Goal: Information Seeking & Learning: Learn about a topic

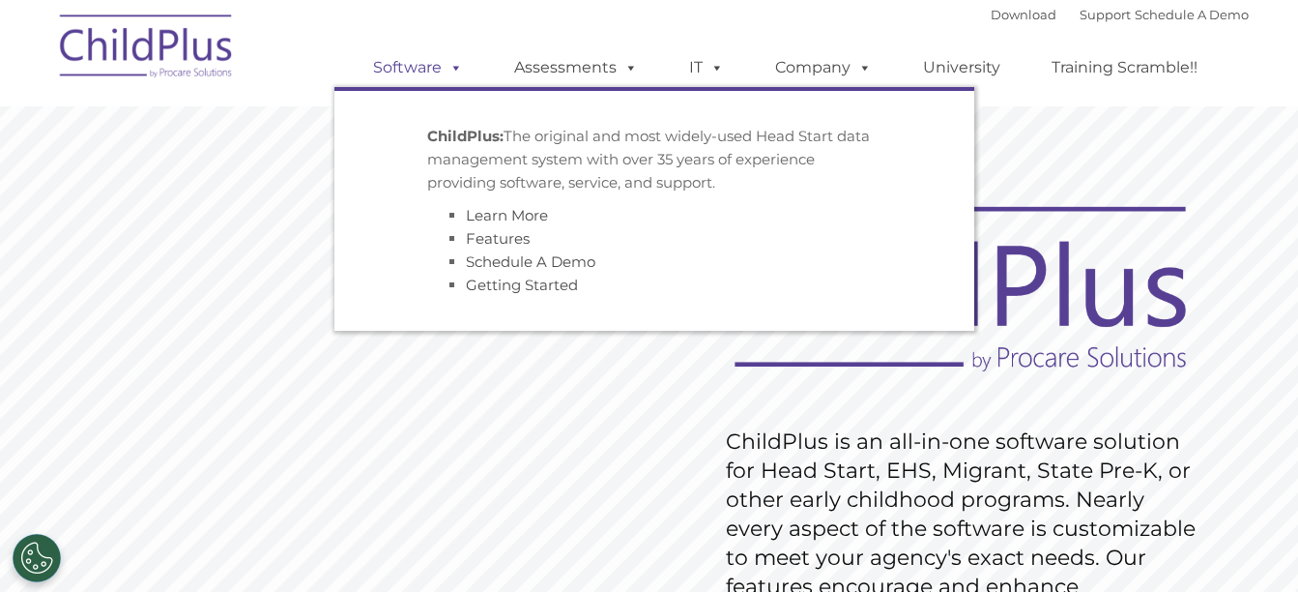
click at [455, 67] on span at bounding box center [452, 67] width 21 height 18
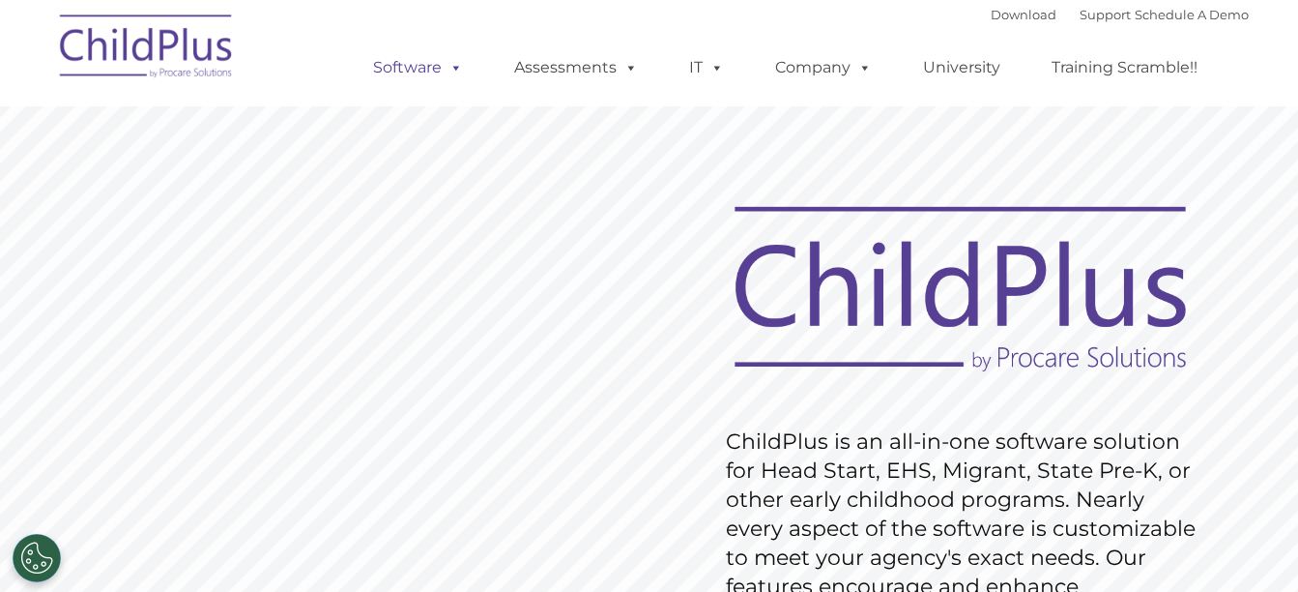
click at [455, 67] on span at bounding box center [452, 67] width 21 height 18
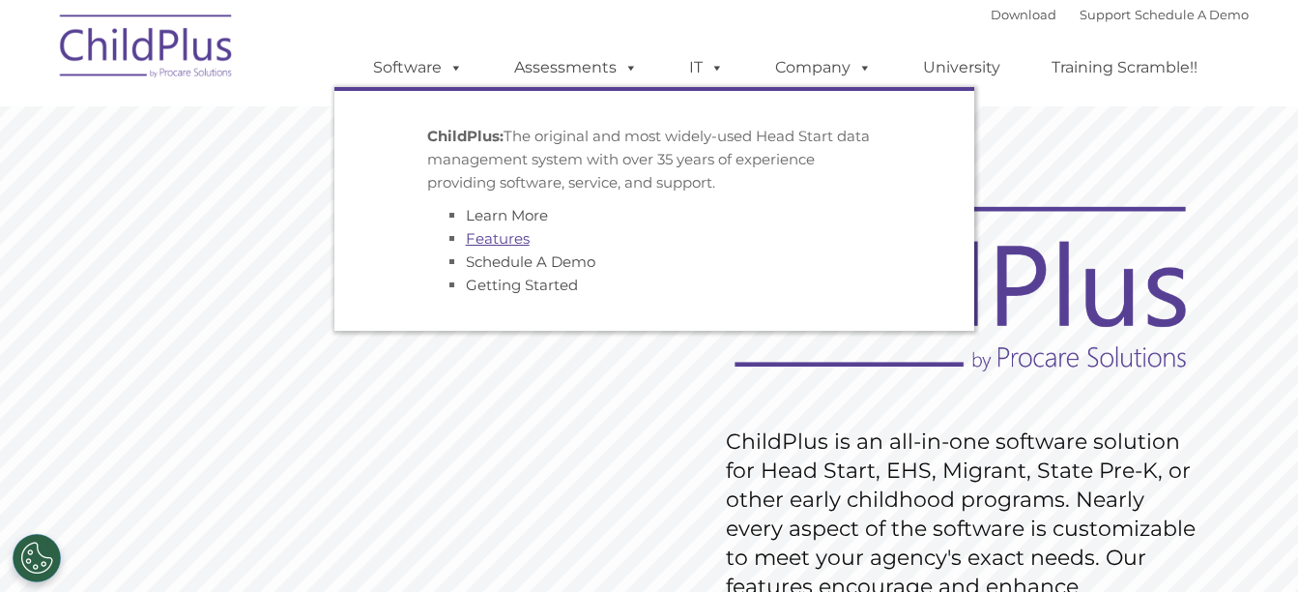
click at [509, 238] on link "Features" at bounding box center [498, 238] width 64 height 18
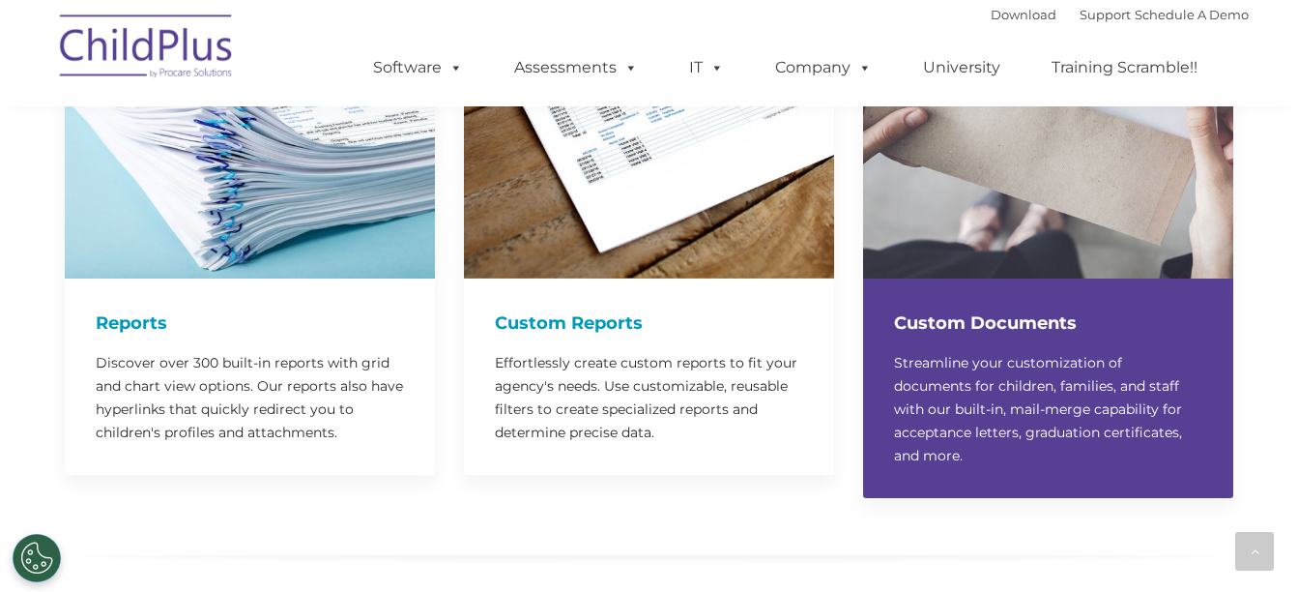
scroll to position [2691, 0]
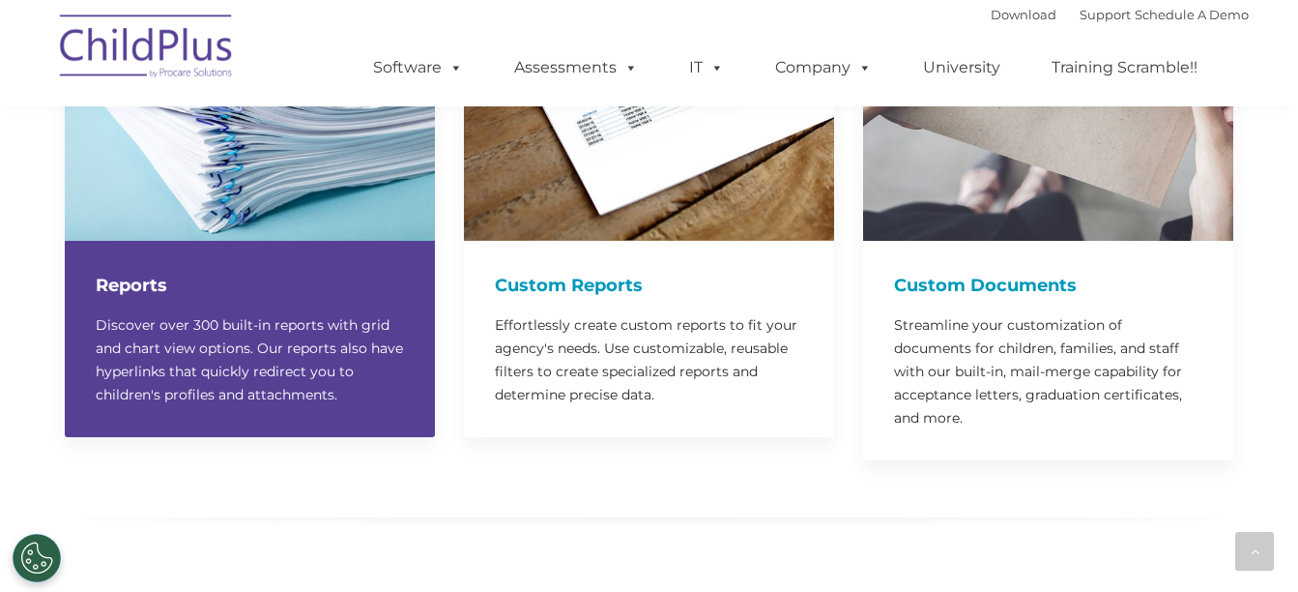
click at [316, 321] on p "Discover over 300 built-in reports with grid and chart view options. Our report…" at bounding box center [250, 359] width 308 height 93
click at [104, 272] on h4 "Reports" at bounding box center [250, 285] width 308 height 27
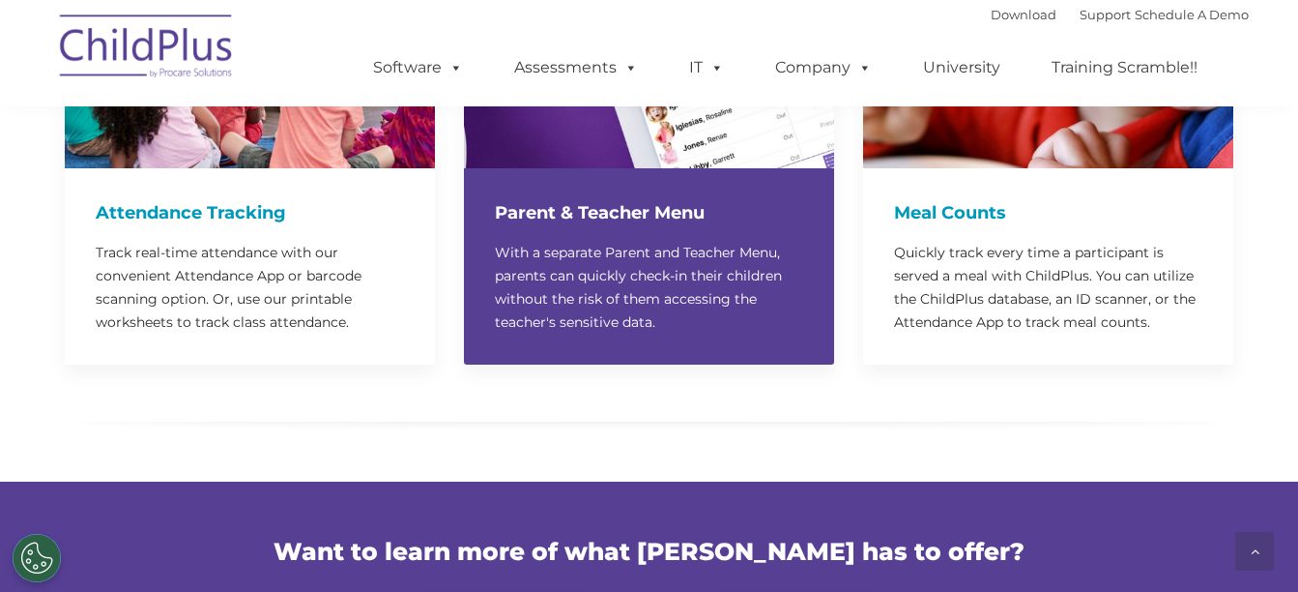
scroll to position [5067, 0]
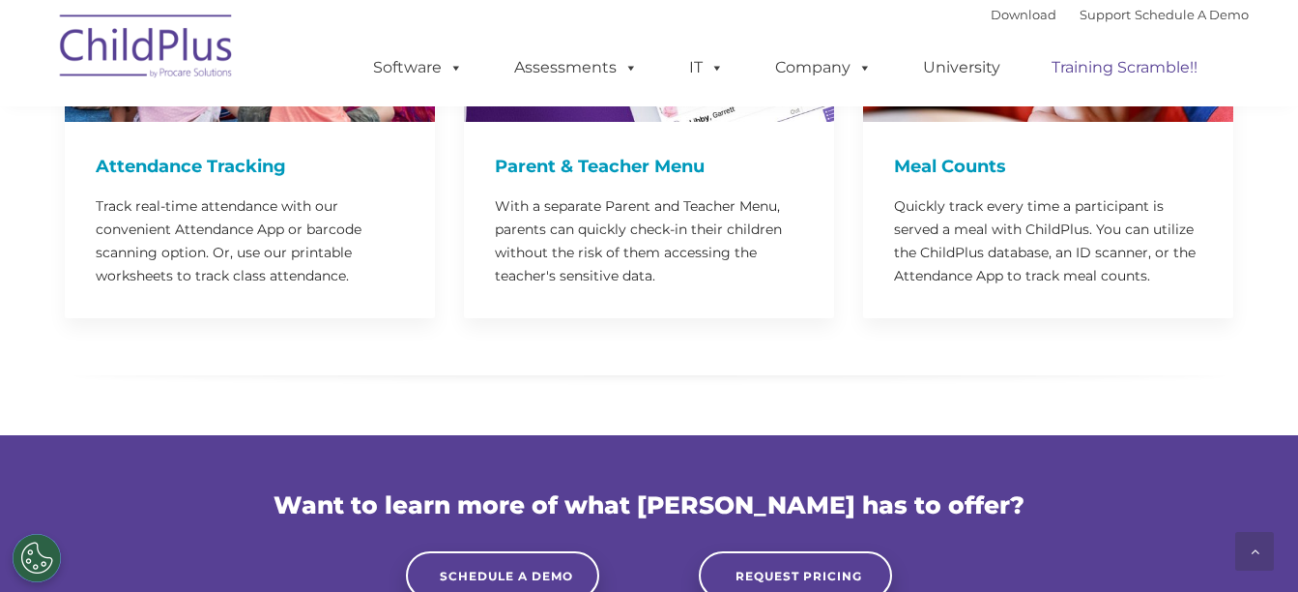
click at [1138, 70] on link "Training Scramble!!" at bounding box center [1125, 67] width 185 height 39
